Goal: Download file/media

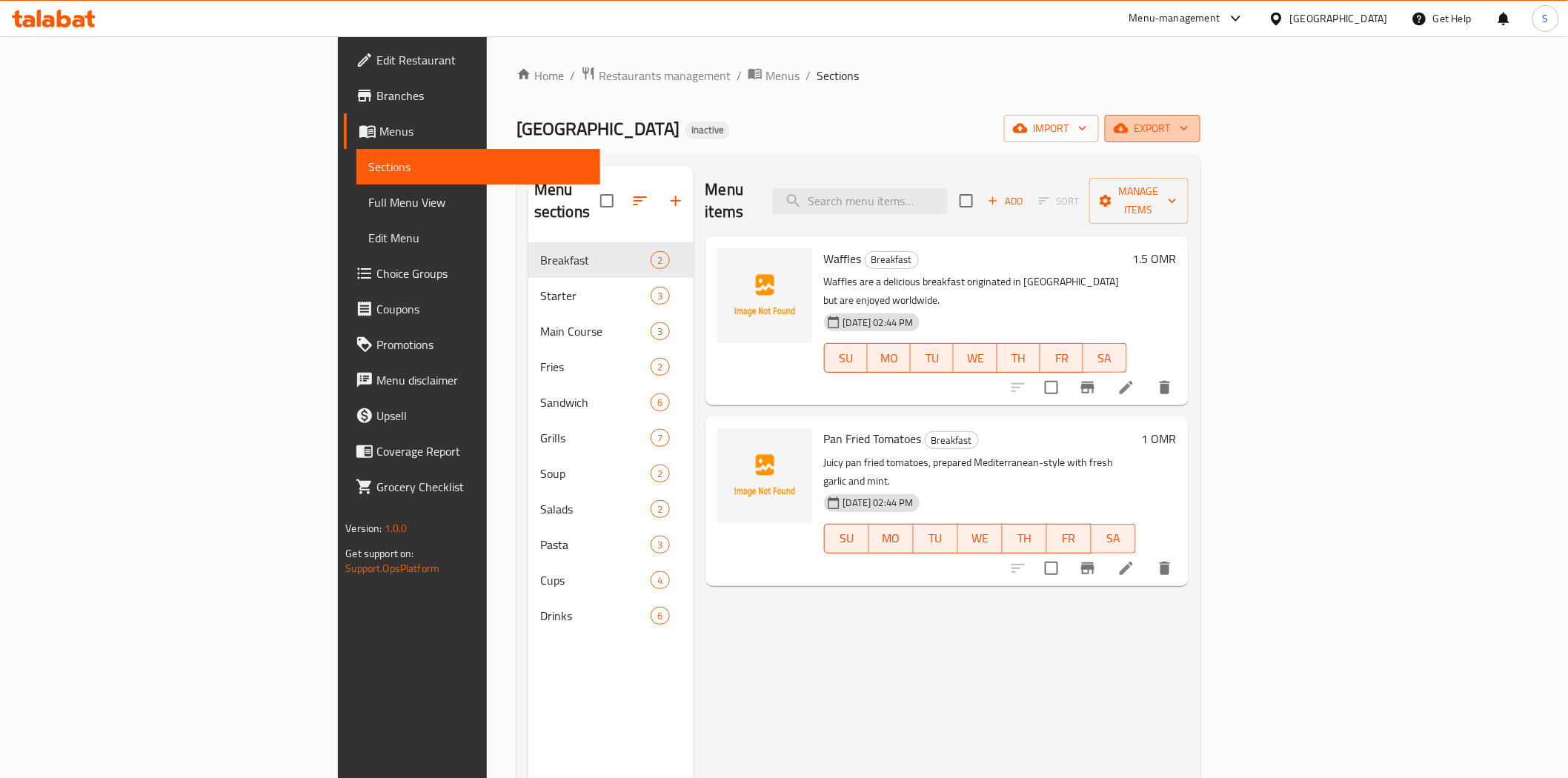
click at [1189, 120] on span "export" at bounding box center [1152, 128] width 72 height 18
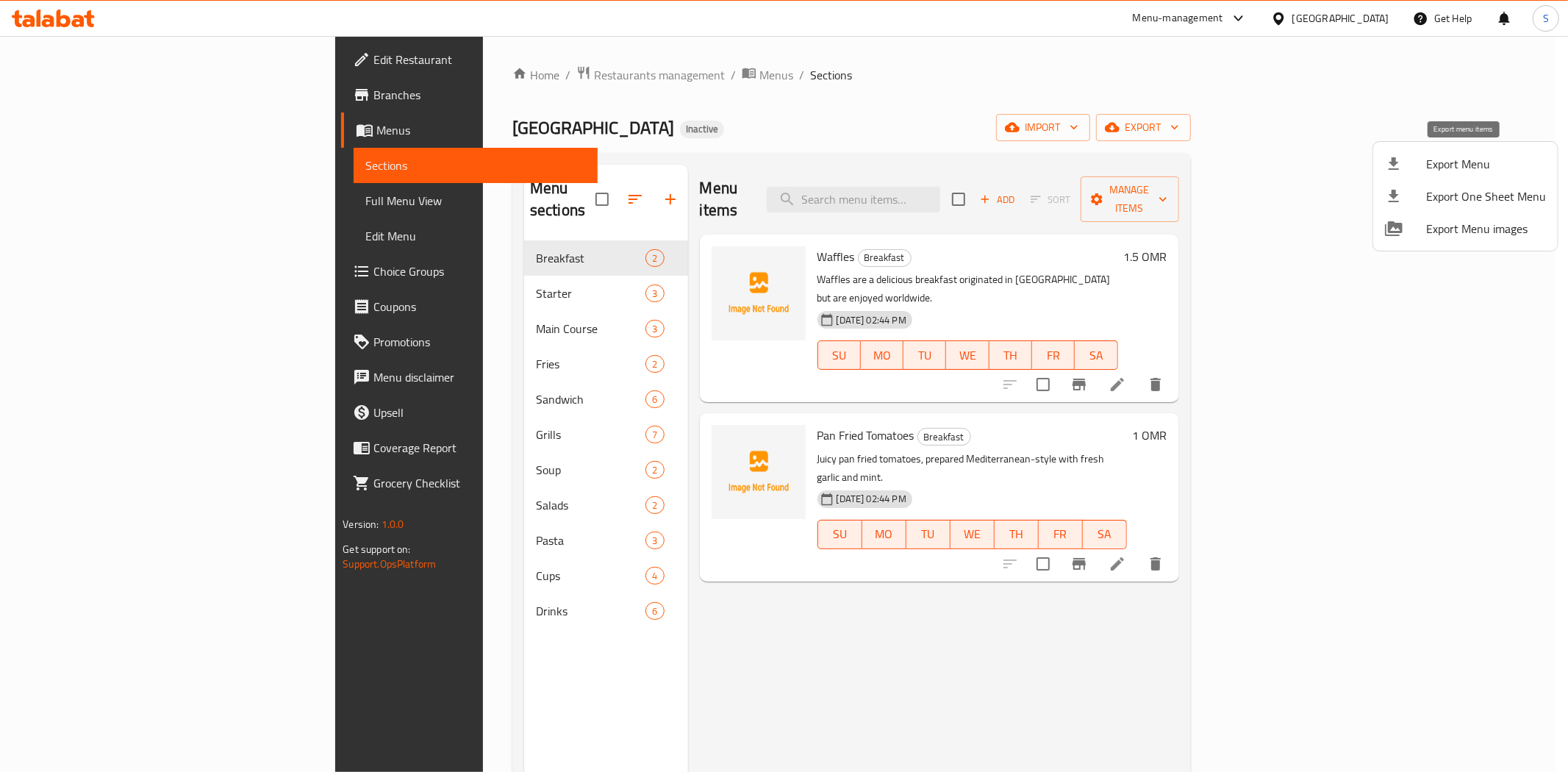
click at [1380, 157] on li "Export Menu" at bounding box center [1465, 164] width 184 height 32
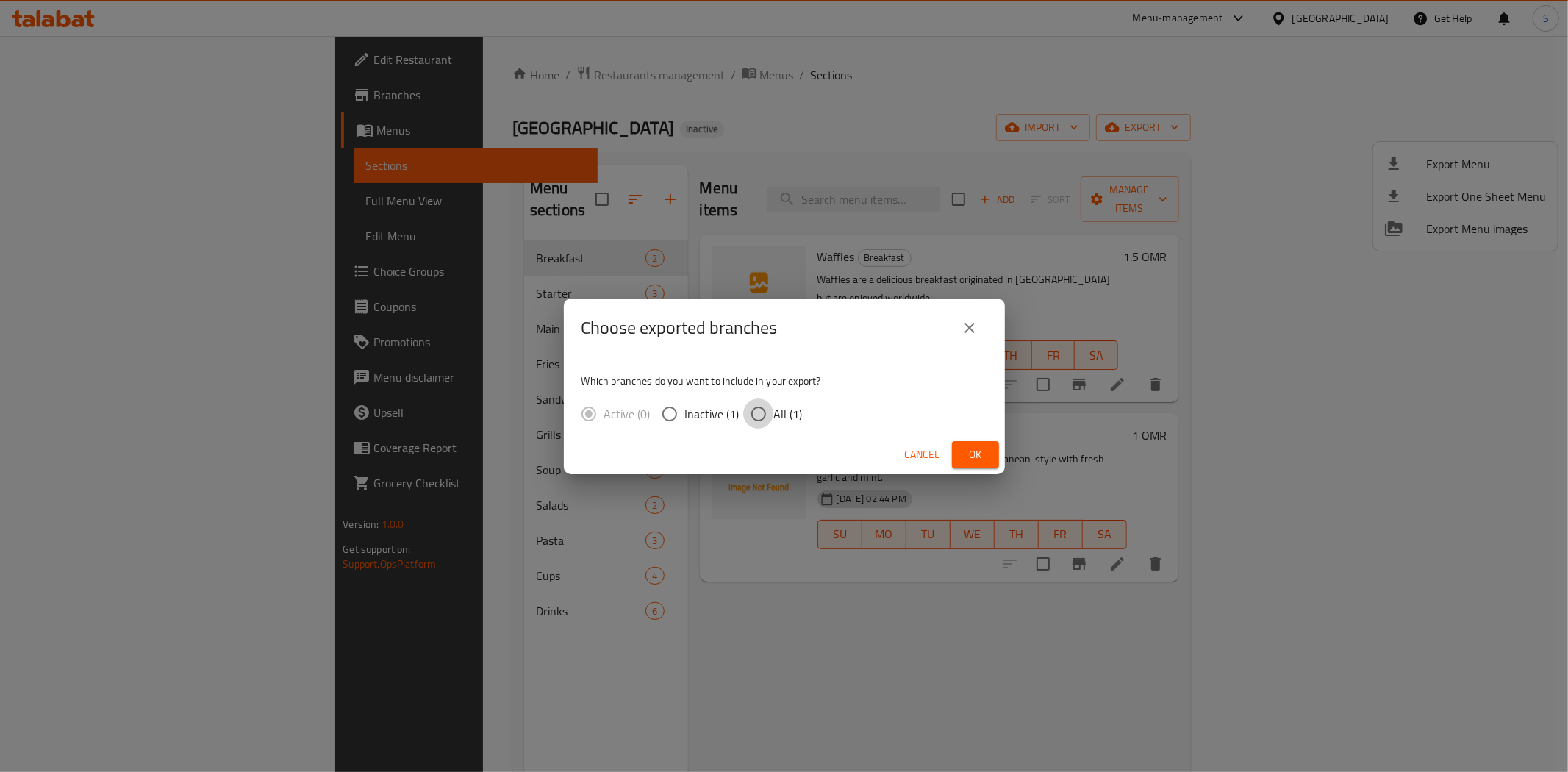
click at [768, 422] on input "All (1)" at bounding box center [758, 414] width 31 height 31
radio input "true"
click at [964, 454] on span "Ok" at bounding box center [975, 454] width 24 height 18
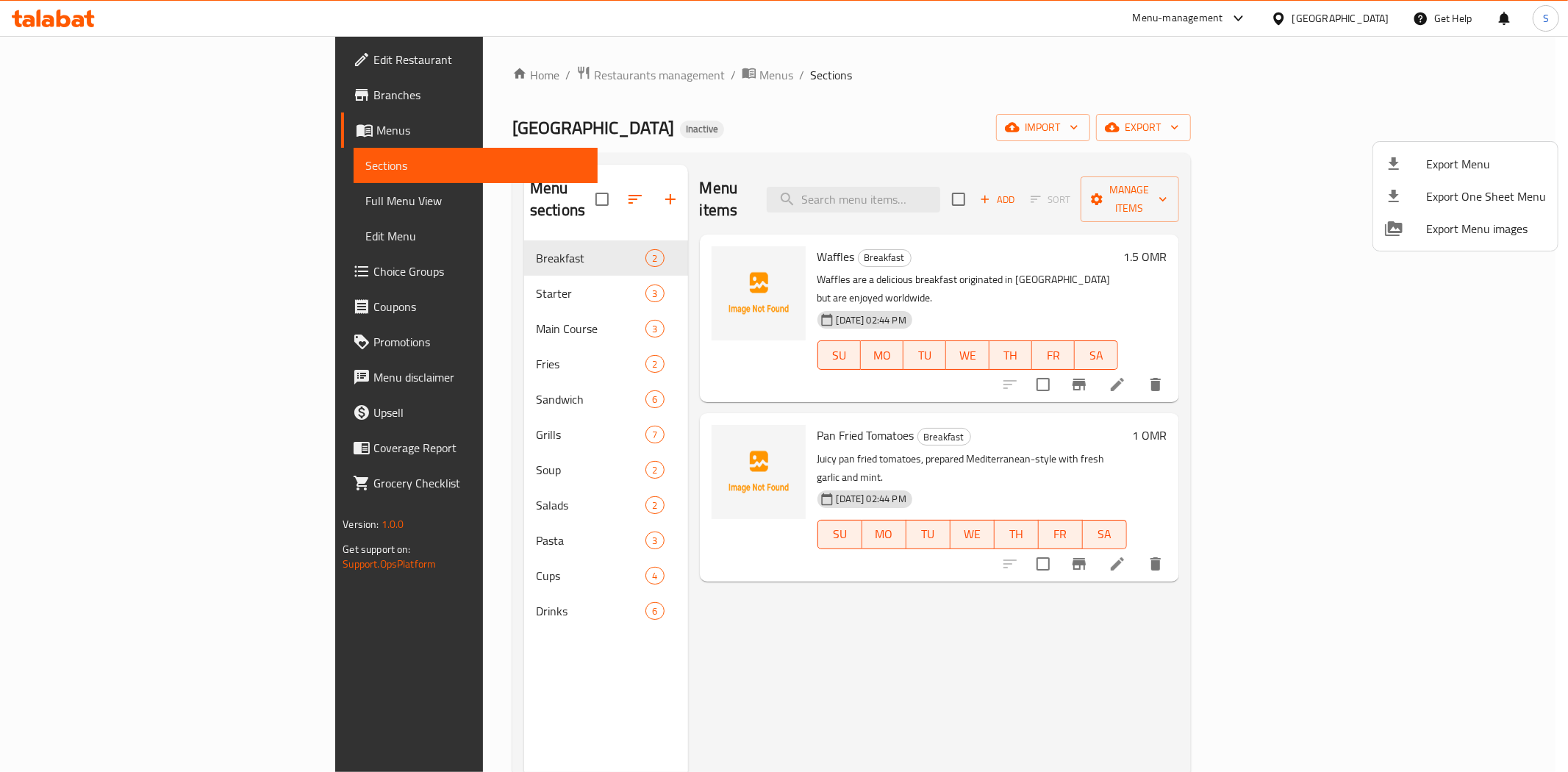
click at [123, 211] on div at bounding box center [784, 386] width 1568 height 772
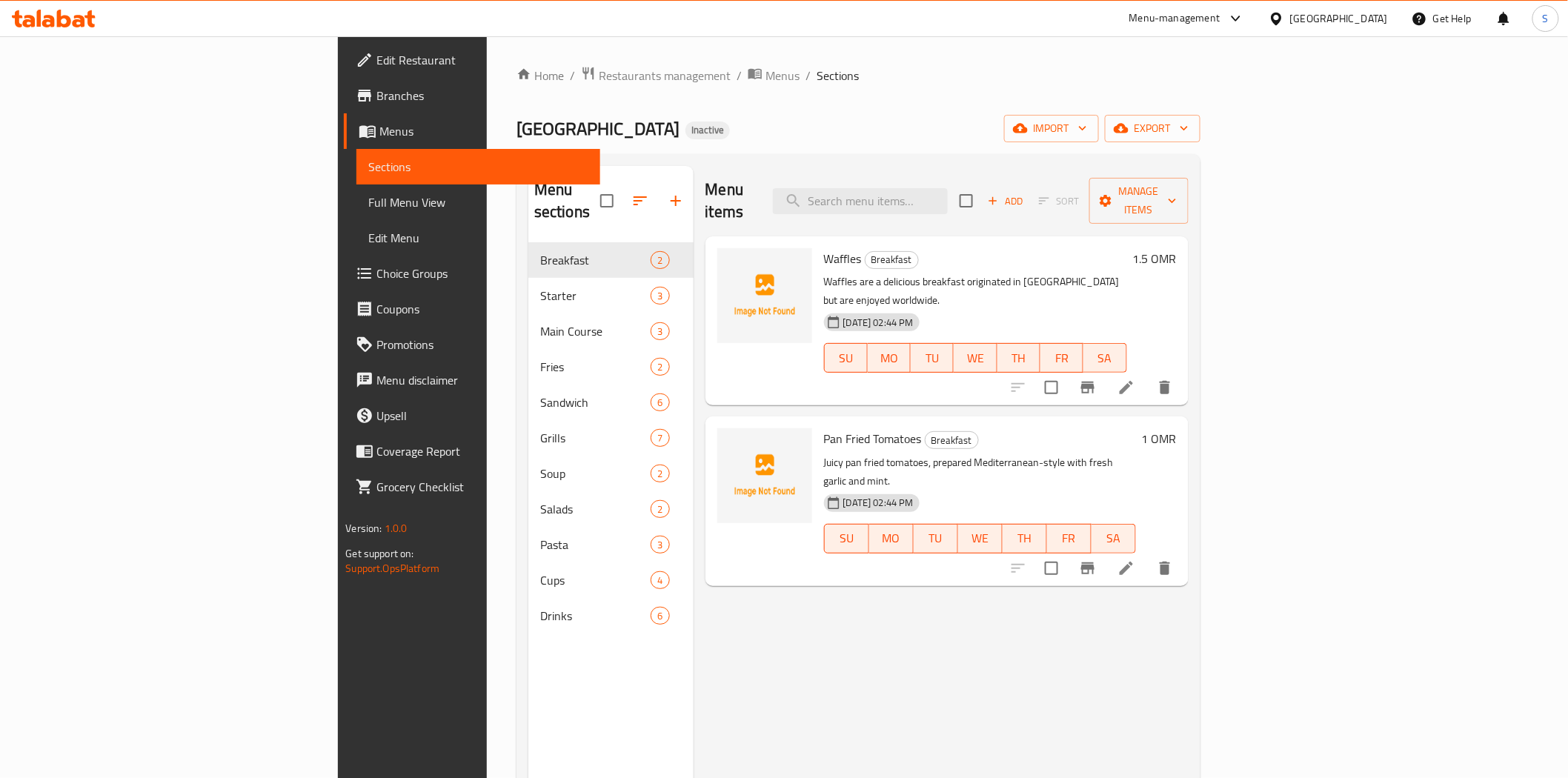
drag, startPoint x: 124, startPoint y: 213, endPoint x: 197, endPoint y: 285, distance: 102.5
click at [356, 213] on link "Full Menu View" at bounding box center [477, 202] width 243 height 36
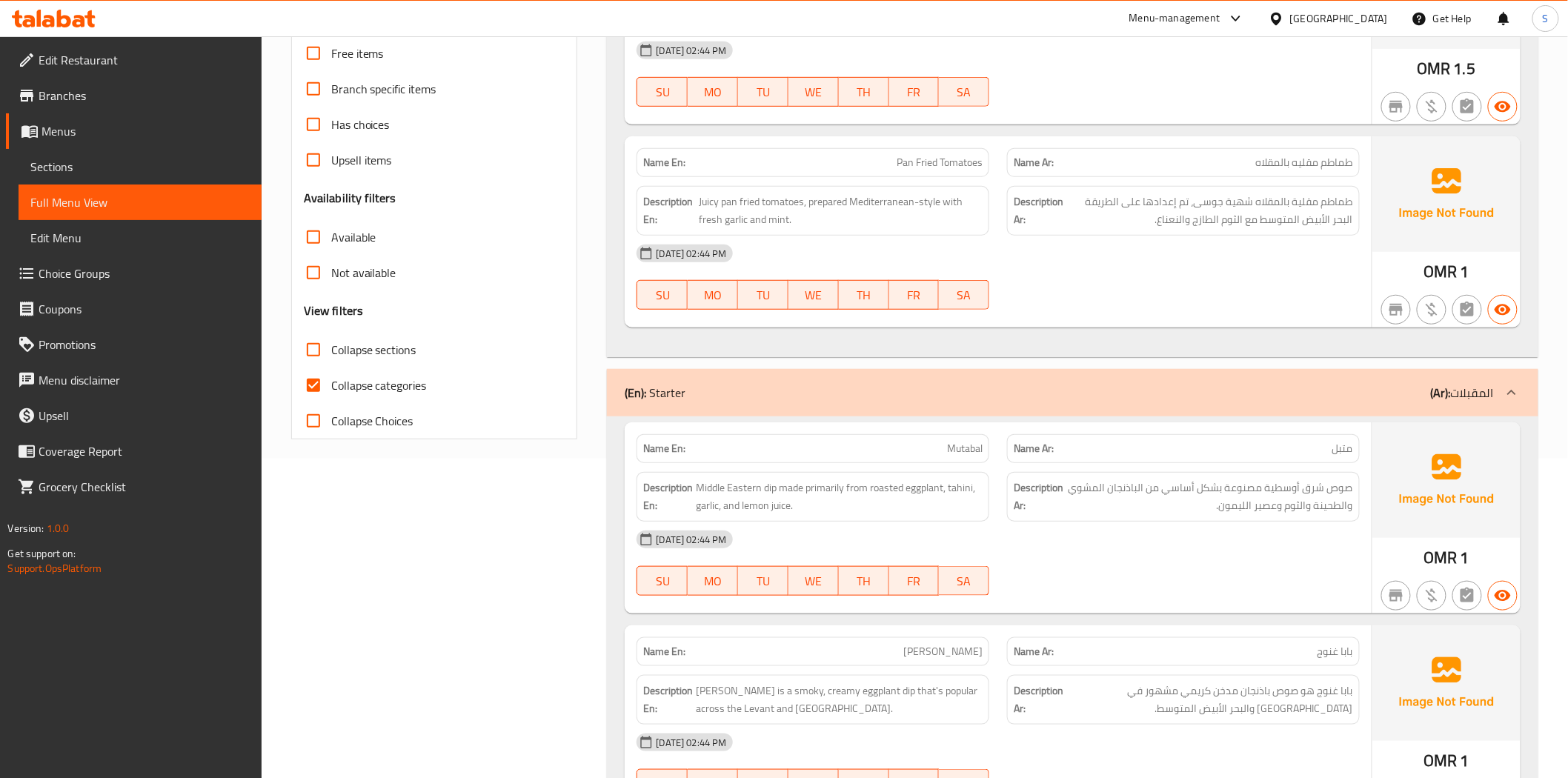
scroll to position [494, 0]
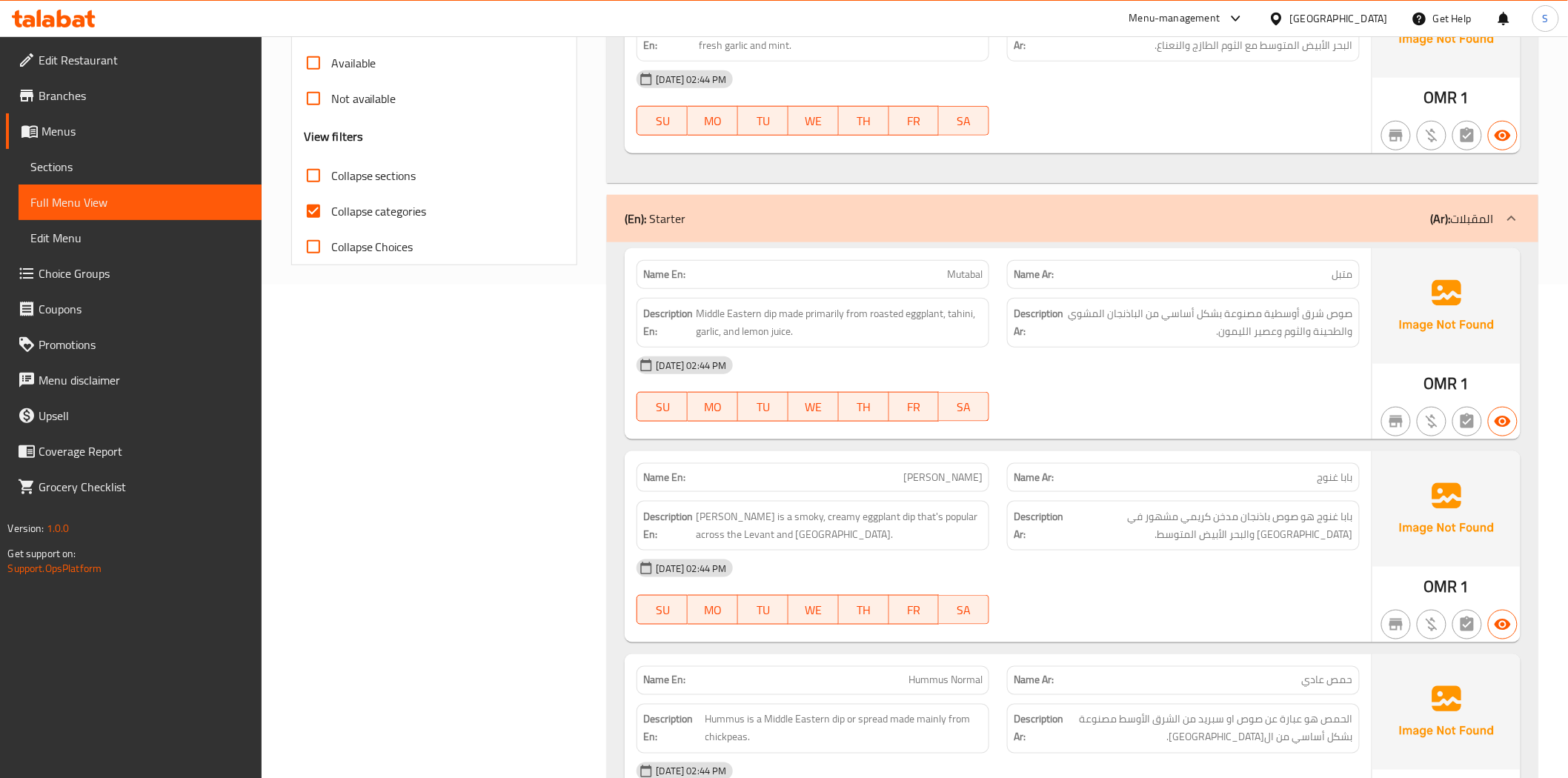
click at [386, 220] on label "Collapse categories" at bounding box center [361, 211] width 131 height 36
click at [331, 220] on input "Collapse categories" at bounding box center [313, 211] width 36 height 36
checkbox input "false"
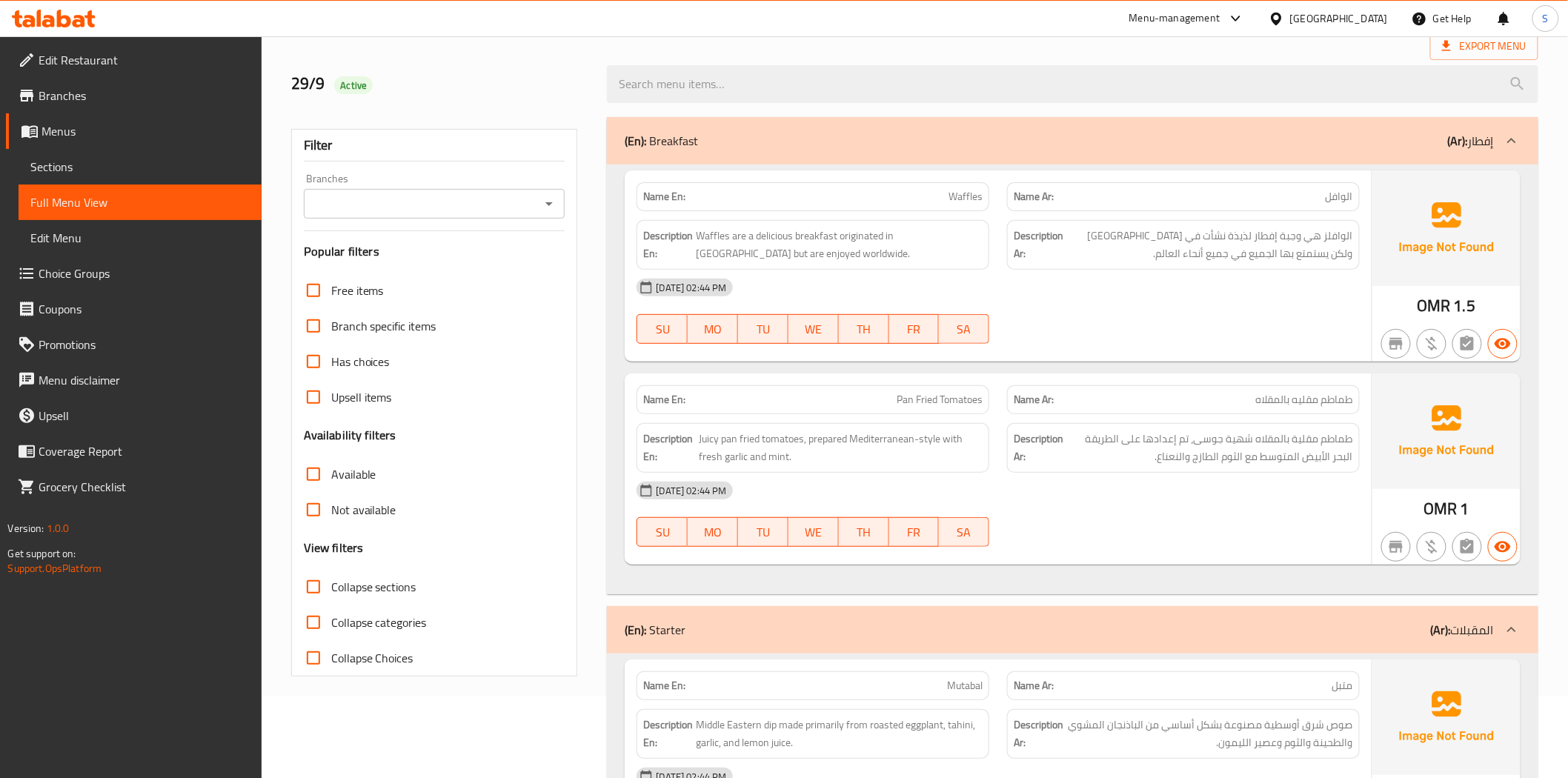
scroll to position [0, 0]
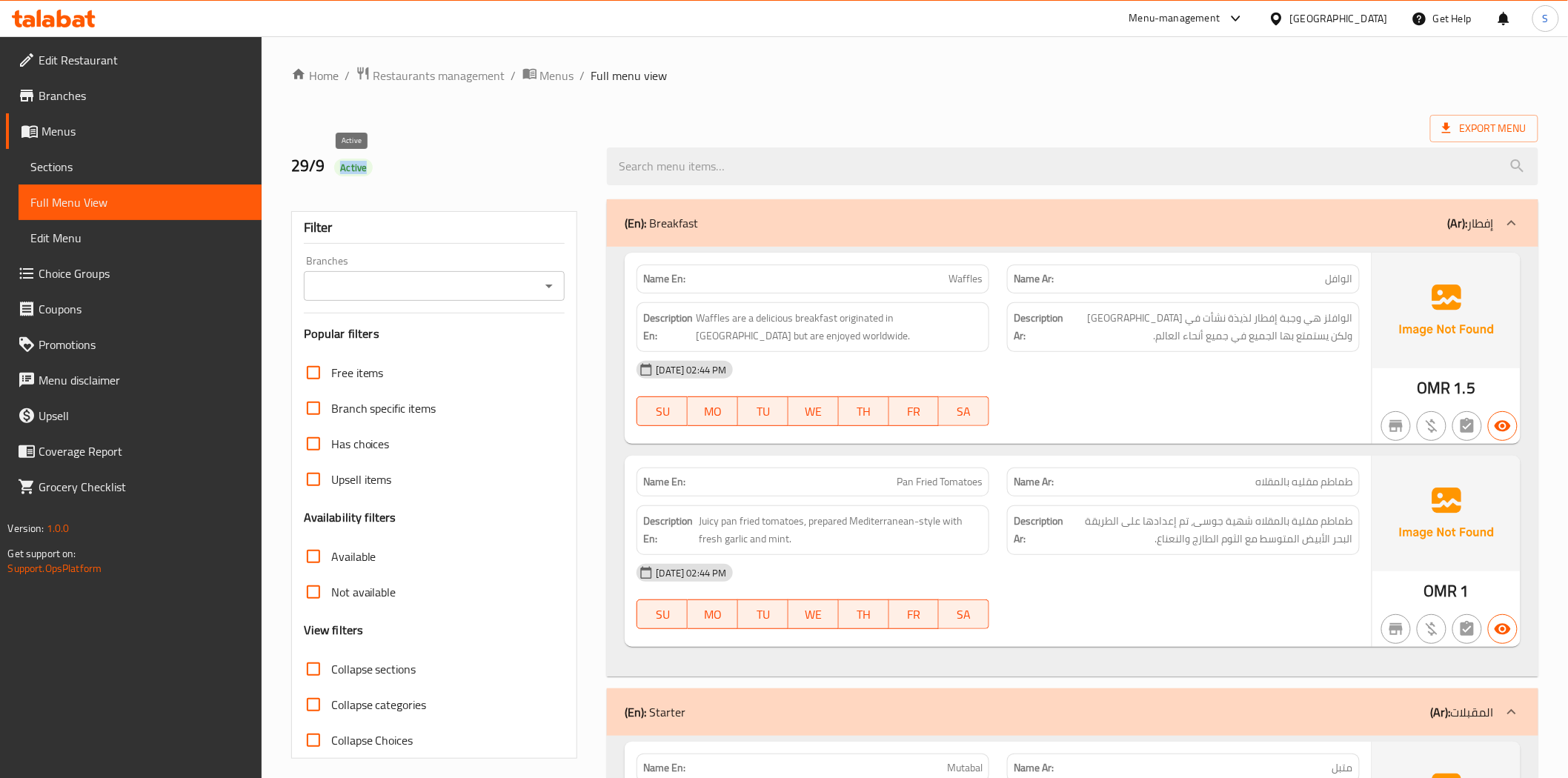
drag, startPoint x: 334, startPoint y: 165, endPoint x: 398, endPoint y: 175, distance: 64.8
click at [398, 175] on h2 "29/9 Active" at bounding box center [440, 166] width 298 height 22
copy span "Active"
